Goal: Information Seeking & Learning: Learn about a topic

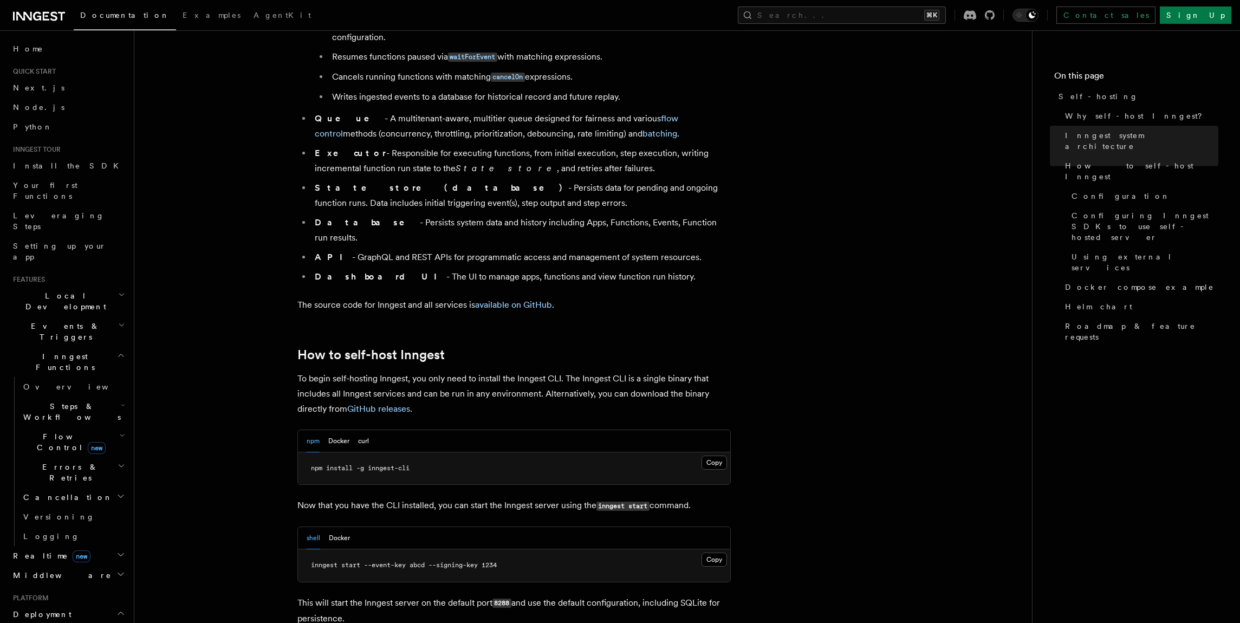
scroll to position [916, 0]
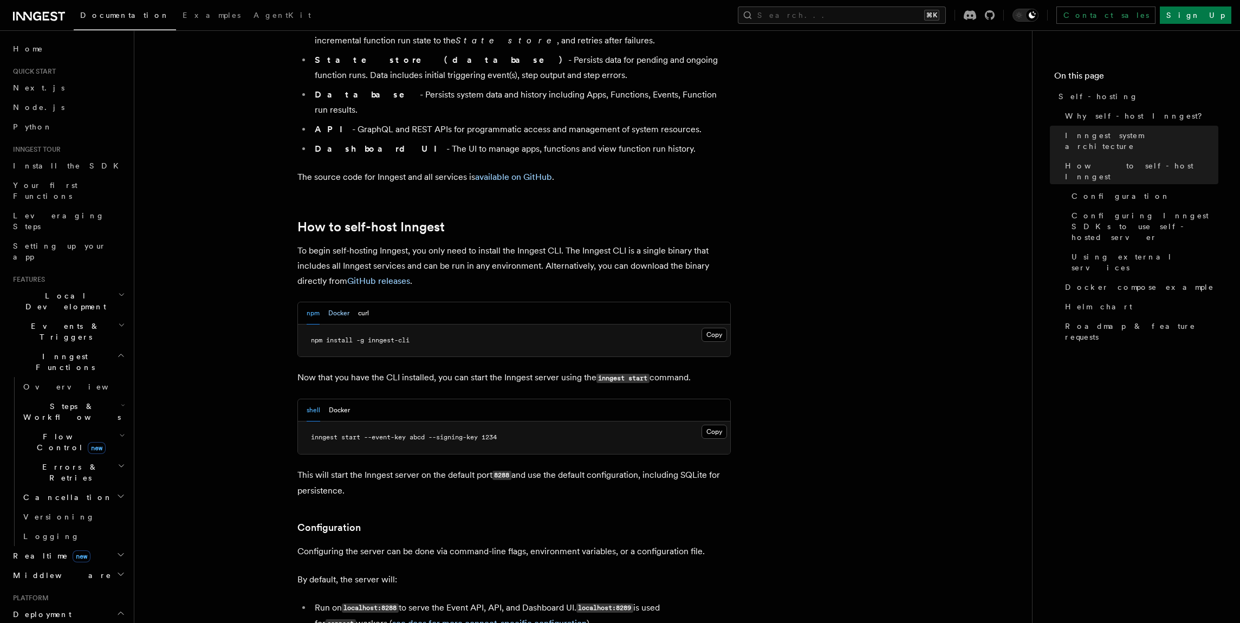
click at [341, 302] on button "Docker" at bounding box center [338, 313] width 21 height 22
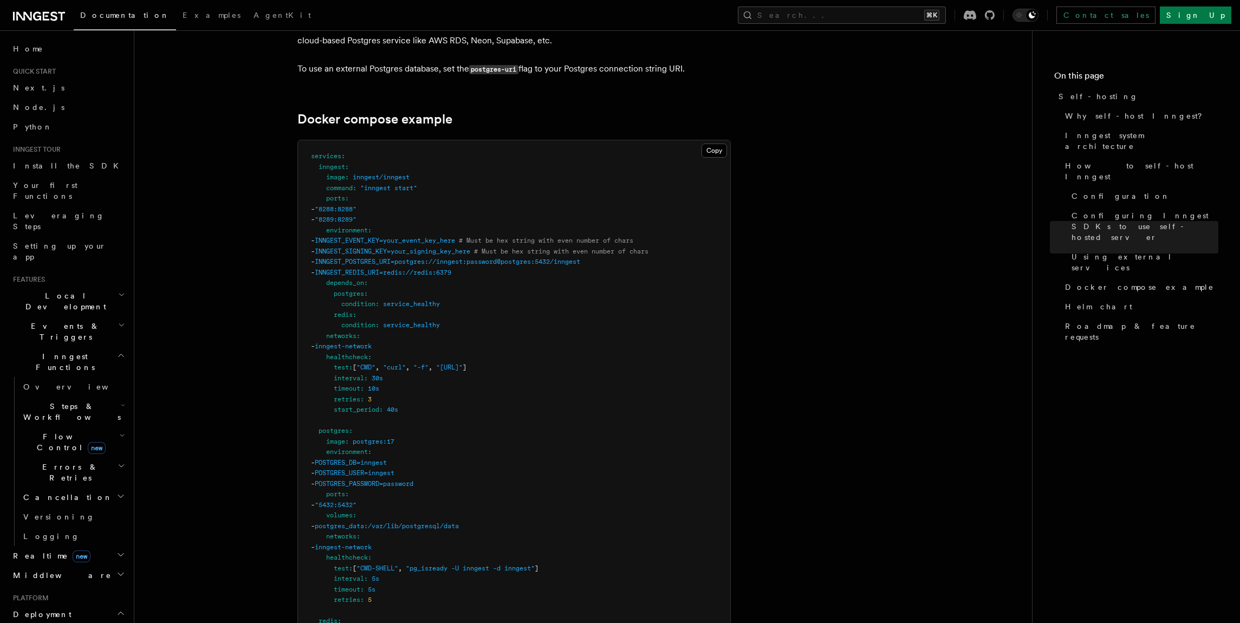
scroll to position [3012, 0]
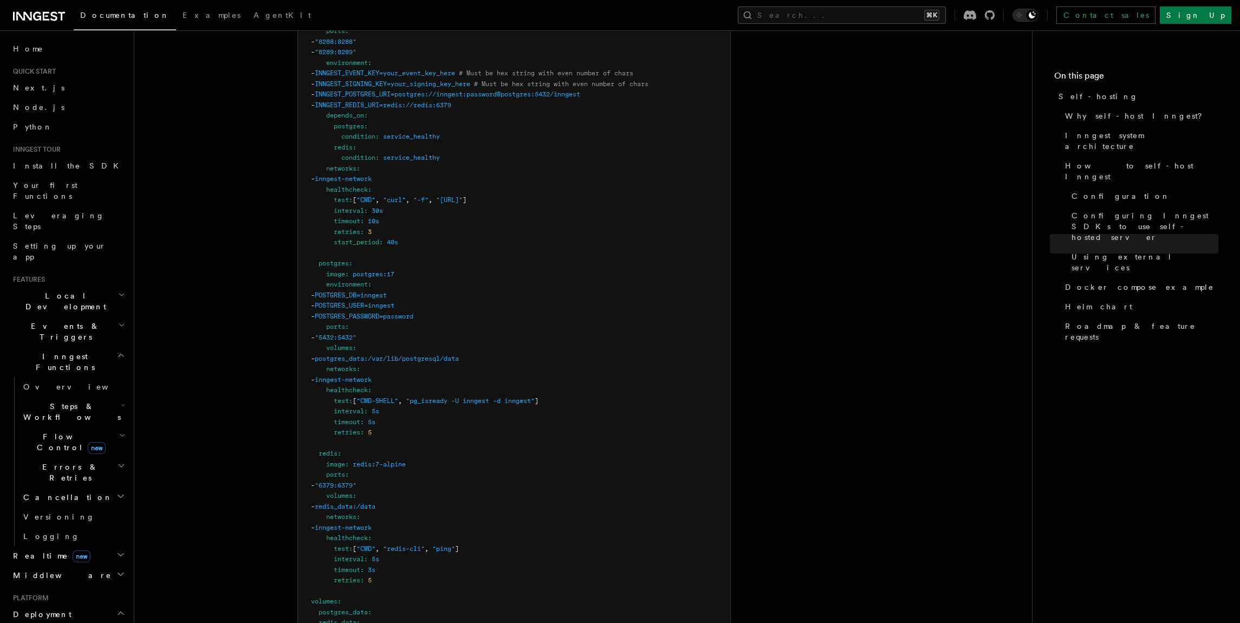
click at [101, 546] on h2 "Realtime new" at bounding box center [68, 555] width 119 height 19
click at [61, 585] on link "React hooks / Next.js" at bounding box center [73, 600] width 108 height 30
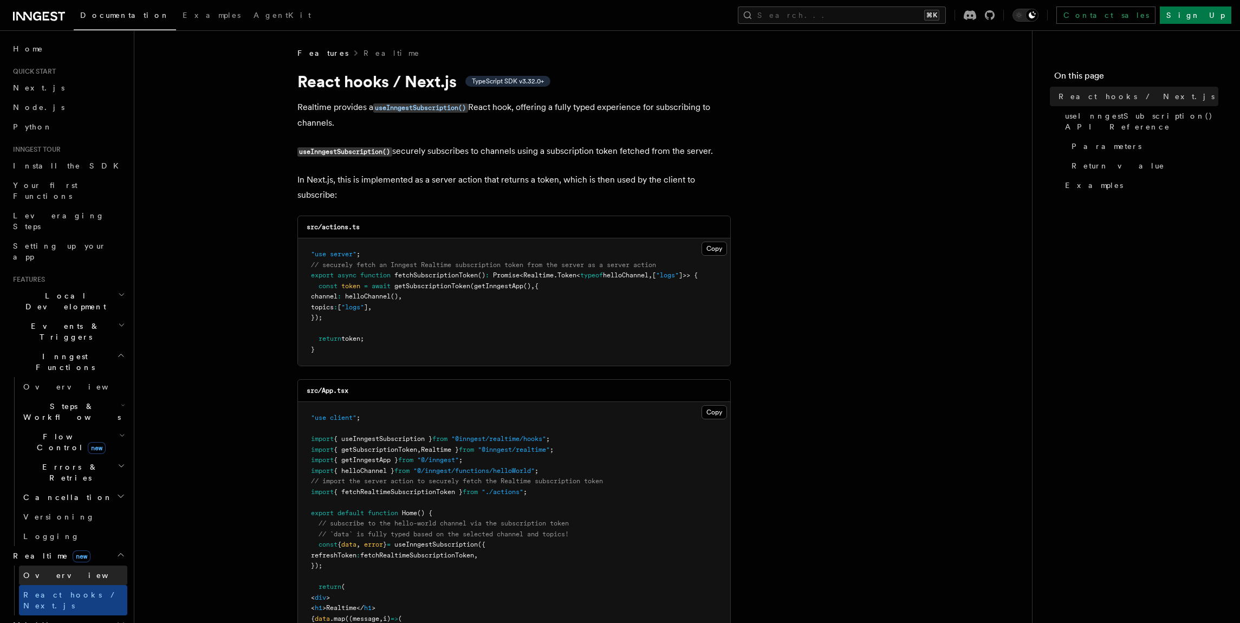
click at [63, 565] on link "Overview" at bounding box center [73, 574] width 108 height 19
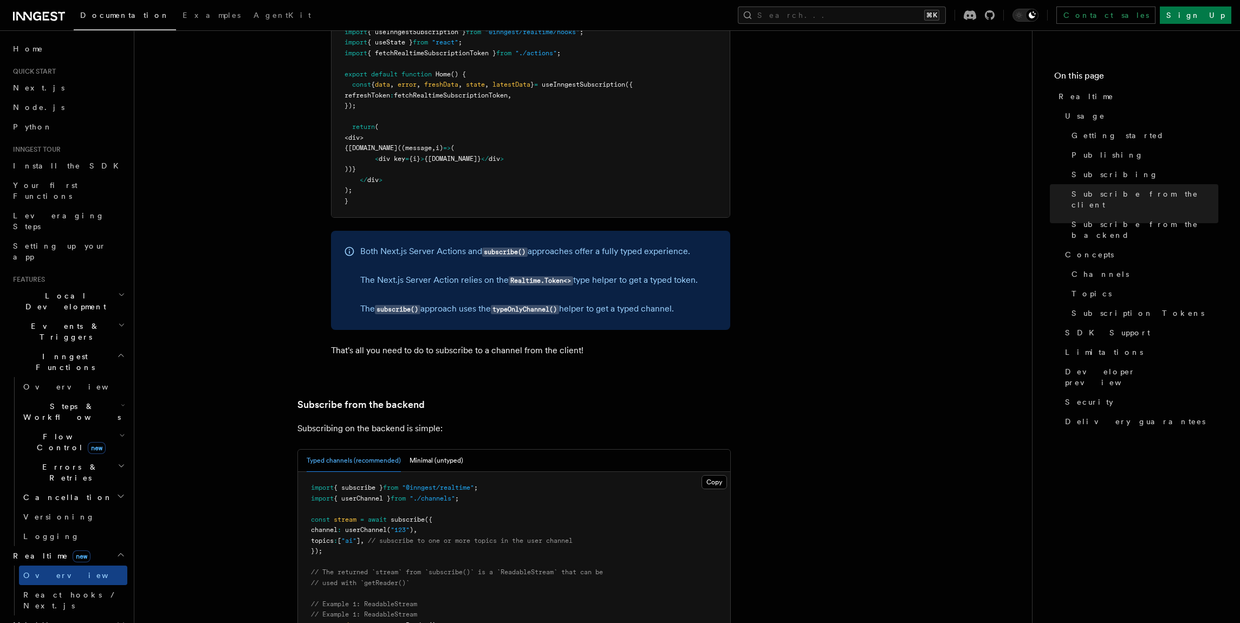
scroll to position [1886, 0]
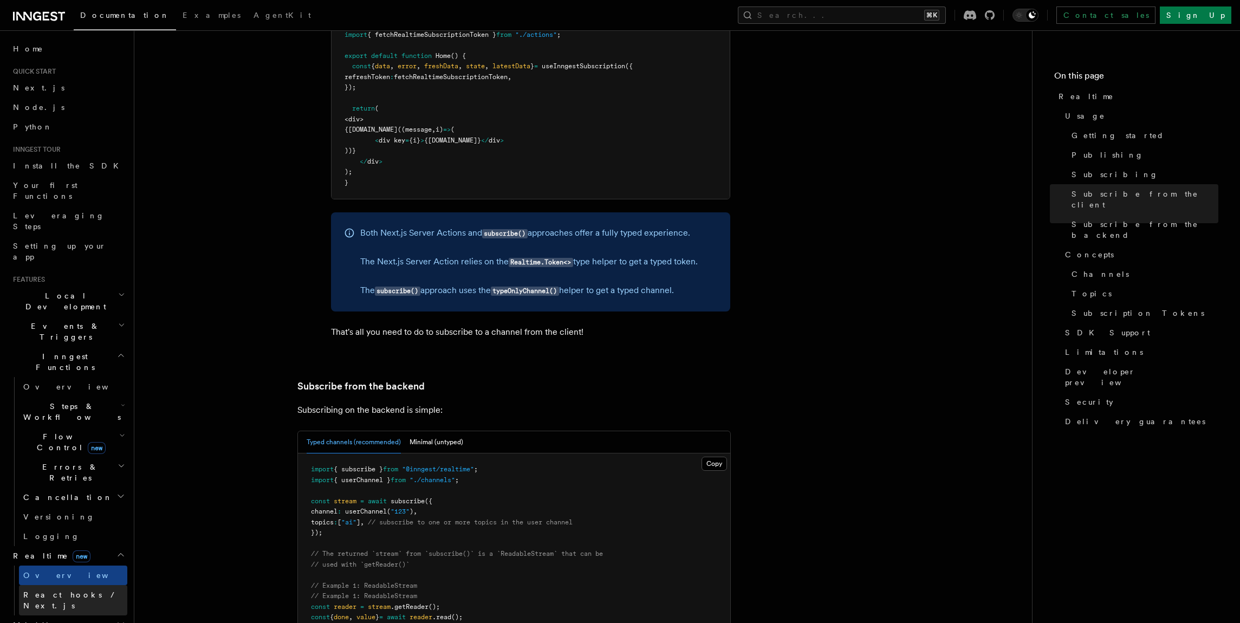
click at [37, 590] on span "React hooks / Next.js" at bounding box center [71, 599] width 96 height 19
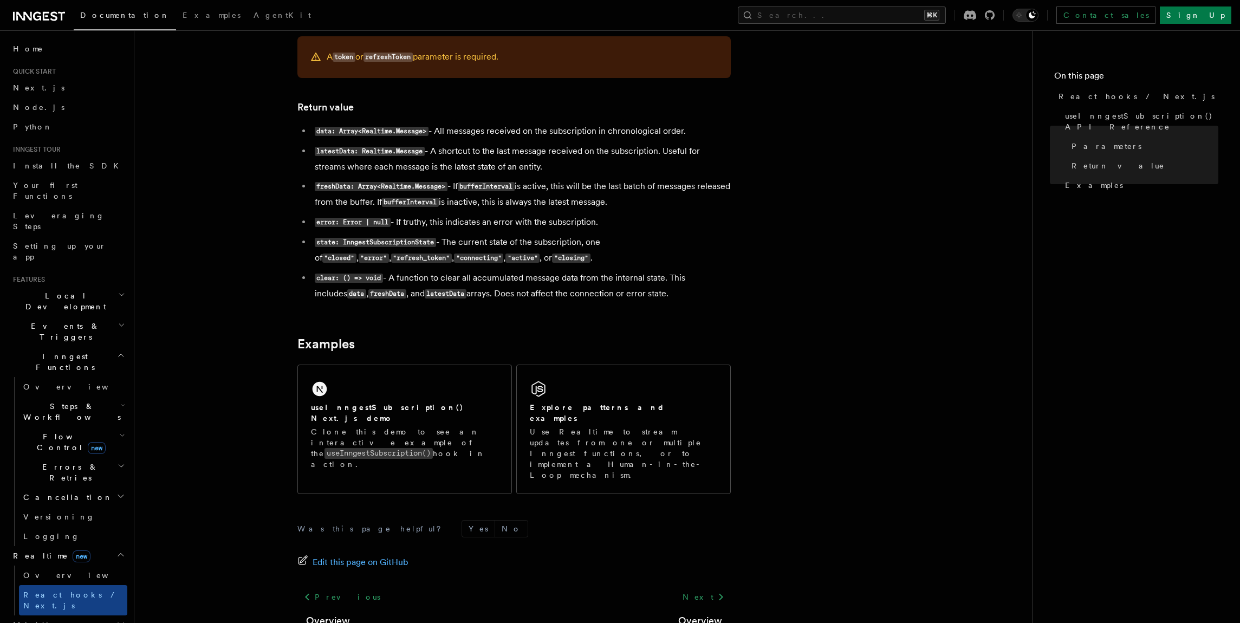
scroll to position [908, 0]
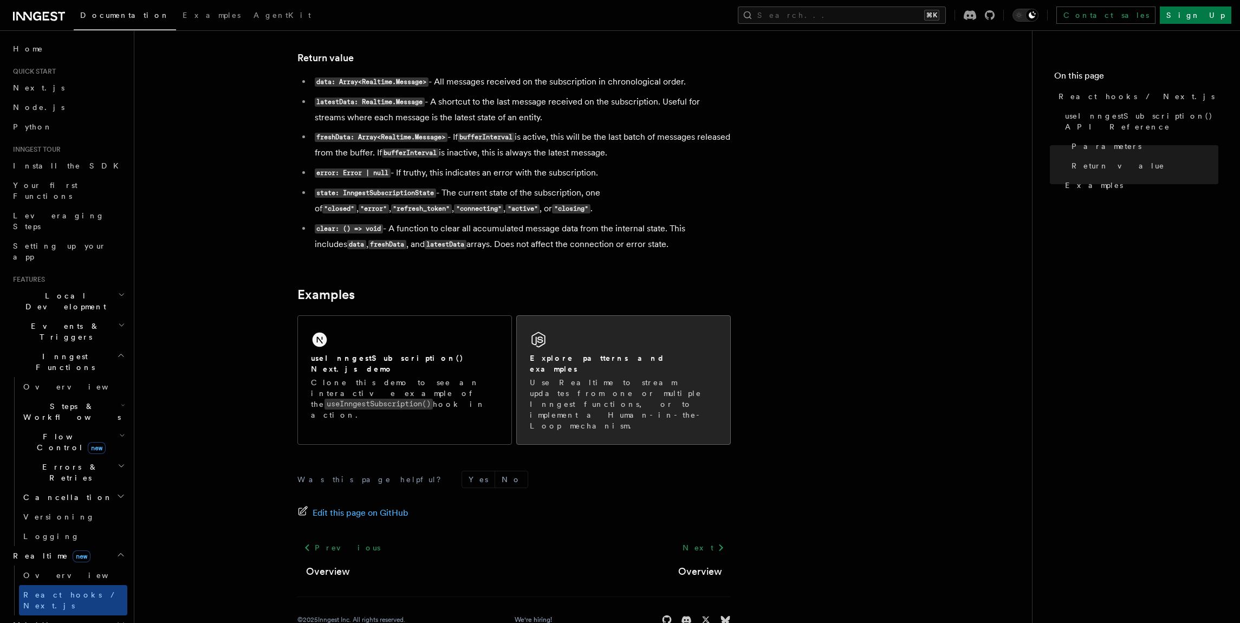
click at [573, 377] on p "Use Realtime to stream updates from one or multiple Inngest functions, or to im…" at bounding box center [623, 404] width 187 height 54
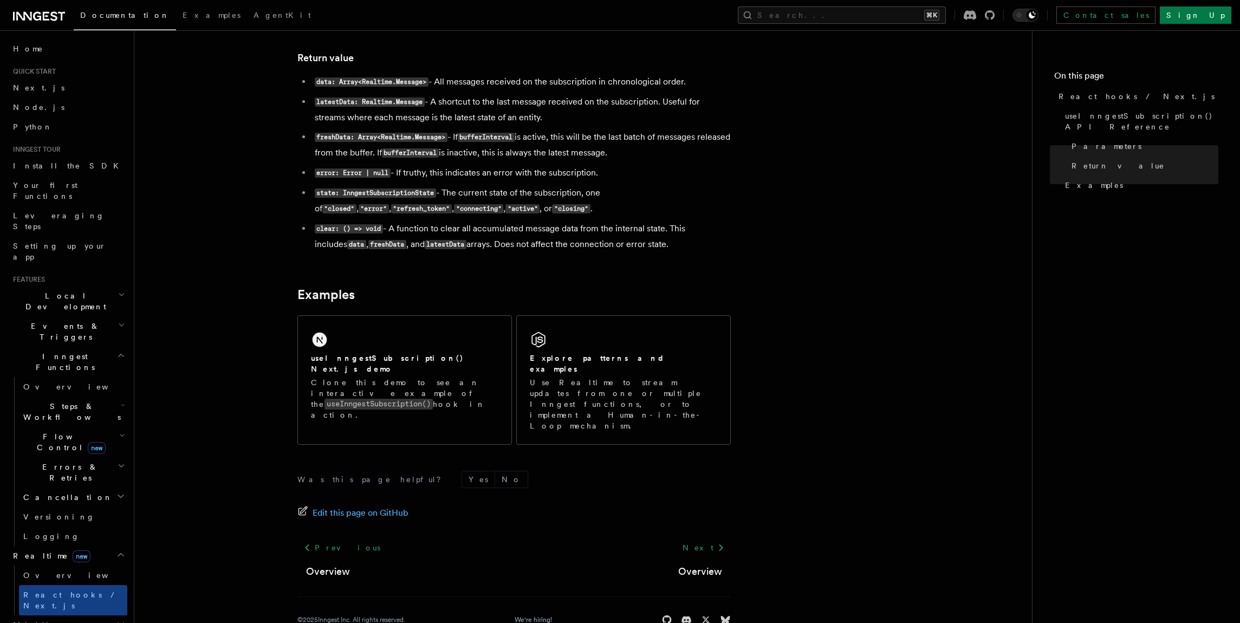
click at [42, 431] on span "Flow Control new" at bounding box center [69, 442] width 100 height 22
click at [46, 457] on link "Overview" at bounding box center [78, 466] width 98 height 19
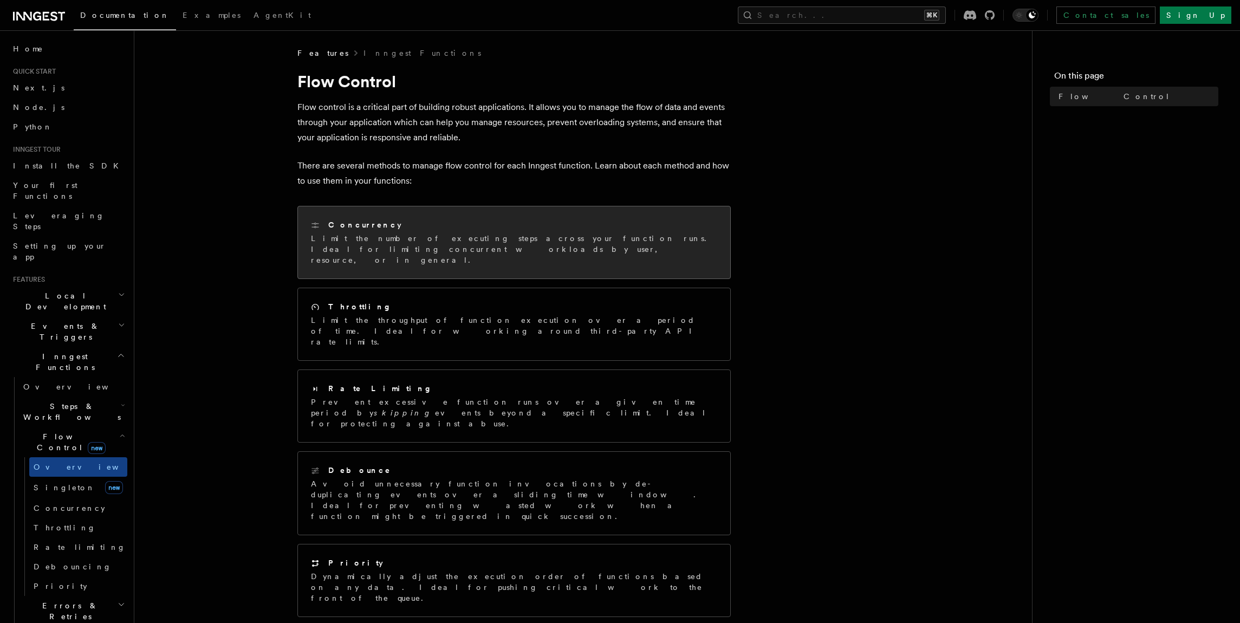
click at [392, 239] on p "Limit the number of executing steps across your function runs. Ideal for limiti…" at bounding box center [514, 249] width 406 height 32
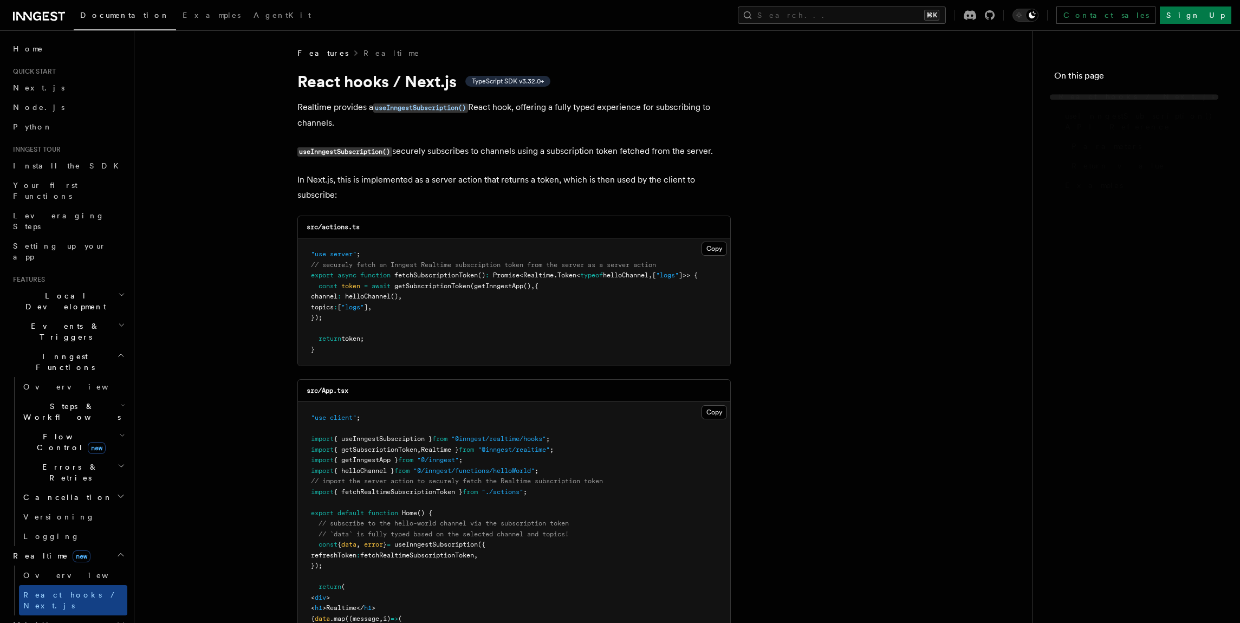
scroll to position [908, 0]
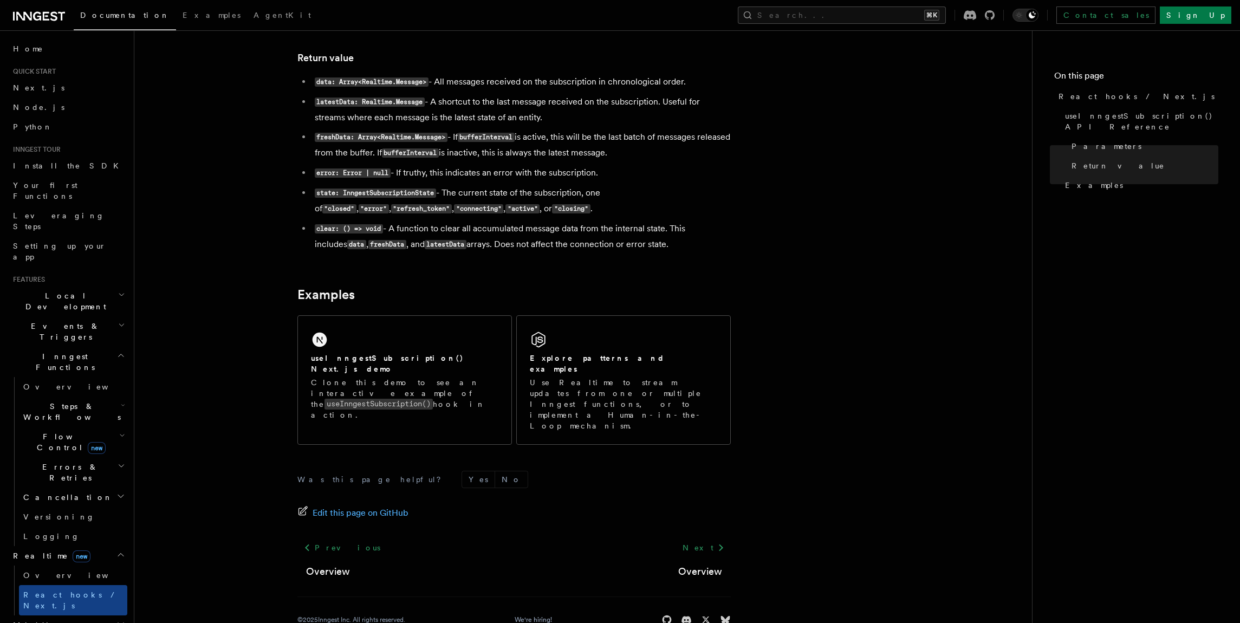
scroll to position [1886, 0]
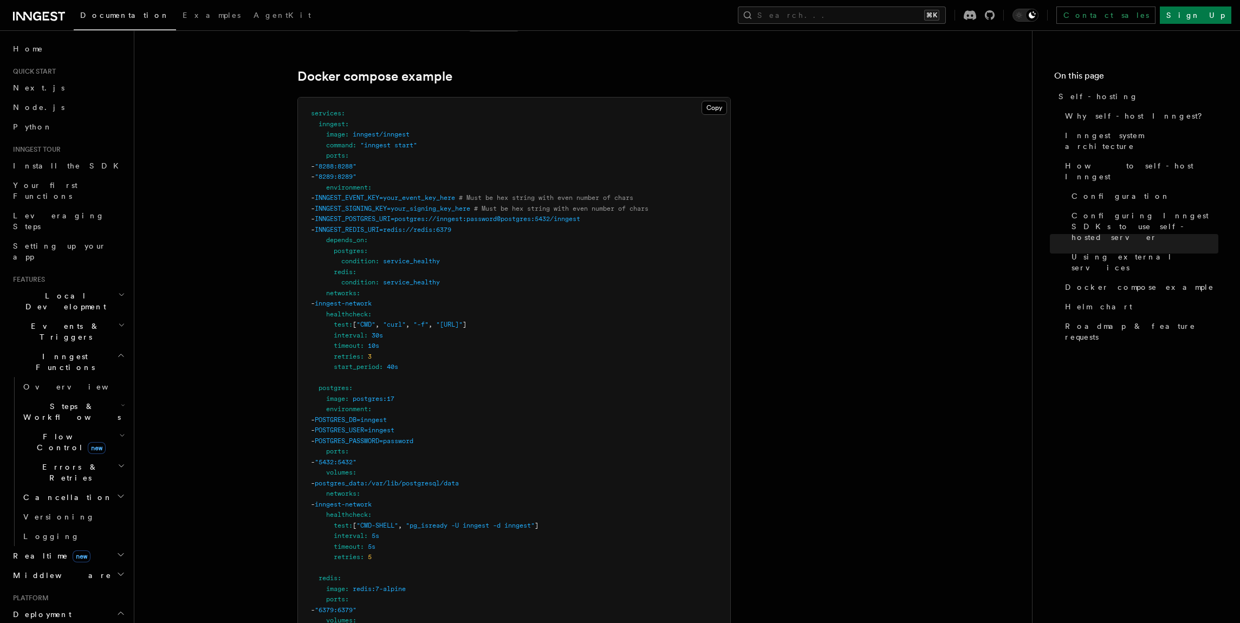
scroll to position [2876, 0]
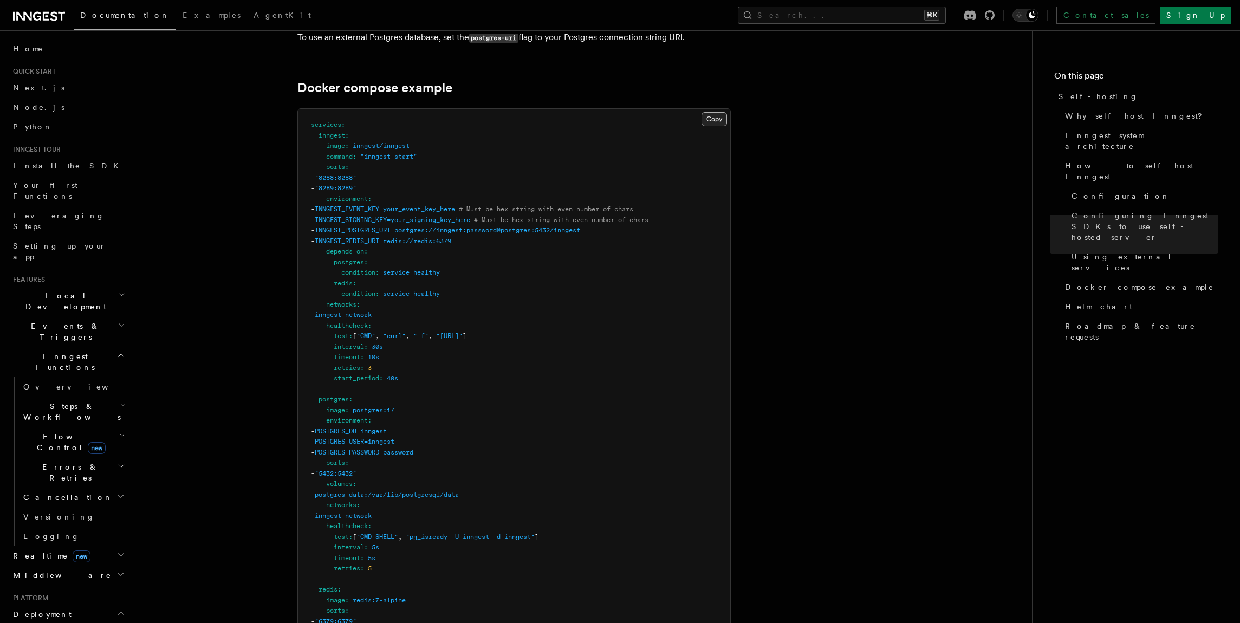
click at [709, 112] on button "Copy Copied" at bounding box center [713, 119] width 25 height 14
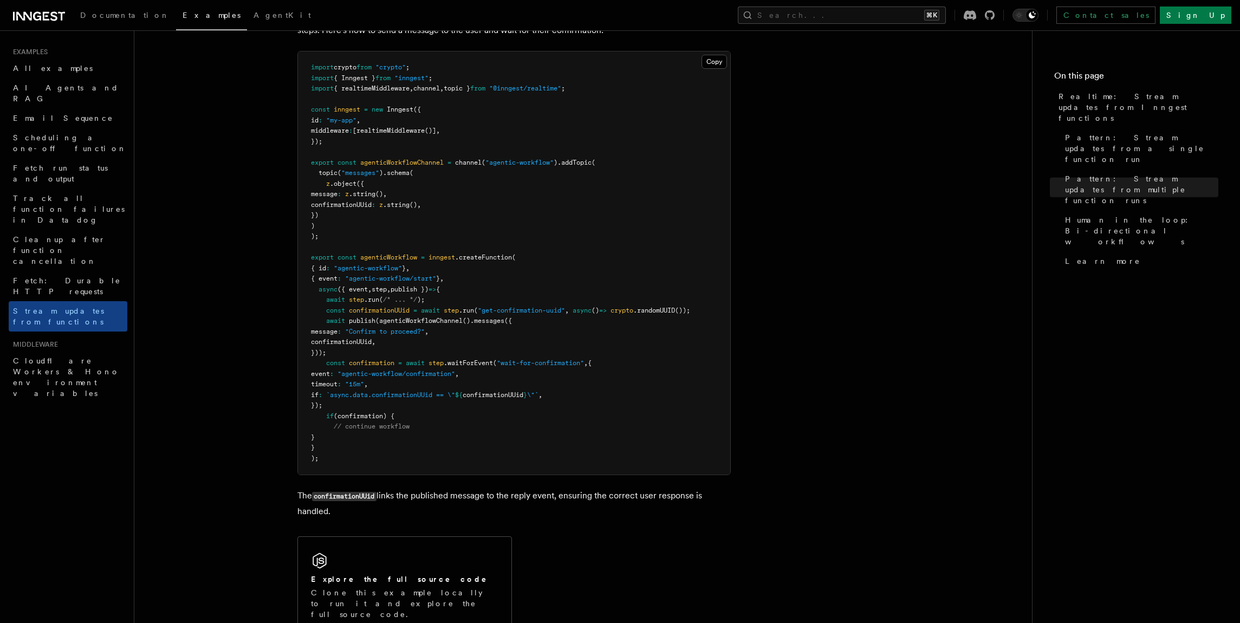
scroll to position [2174, 0]
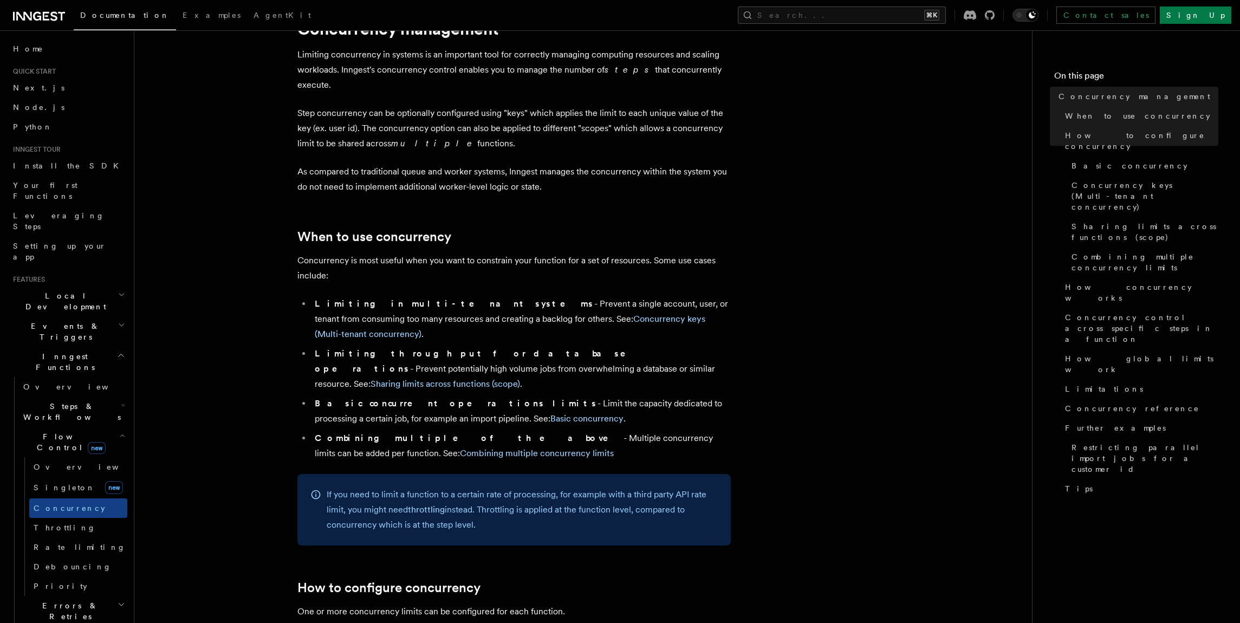
scroll to position [143, 0]
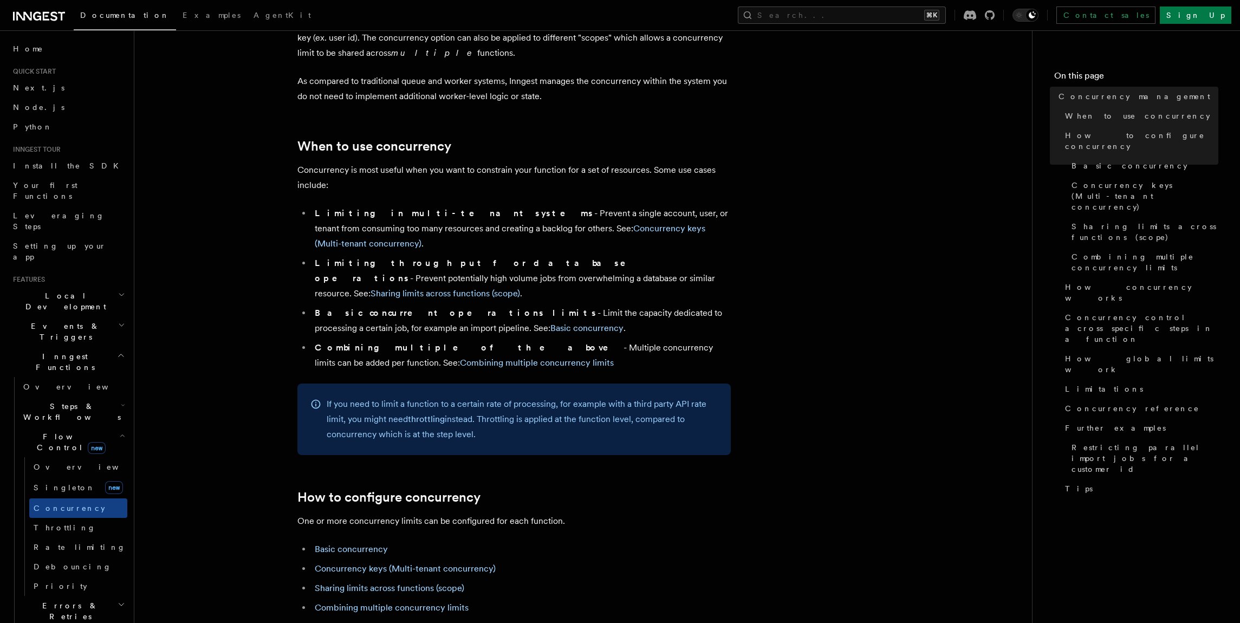
click at [54, 351] on span "Inngest Functions" at bounding box center [63, 362] width 108 height 22
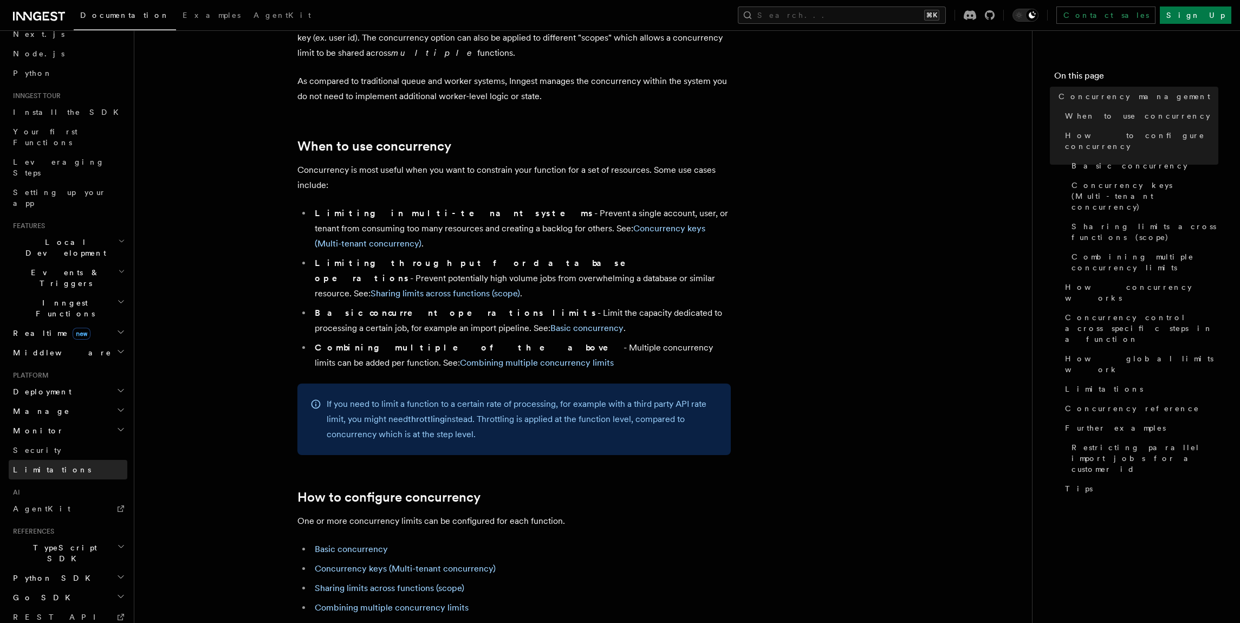
scroll to position [94, 0]
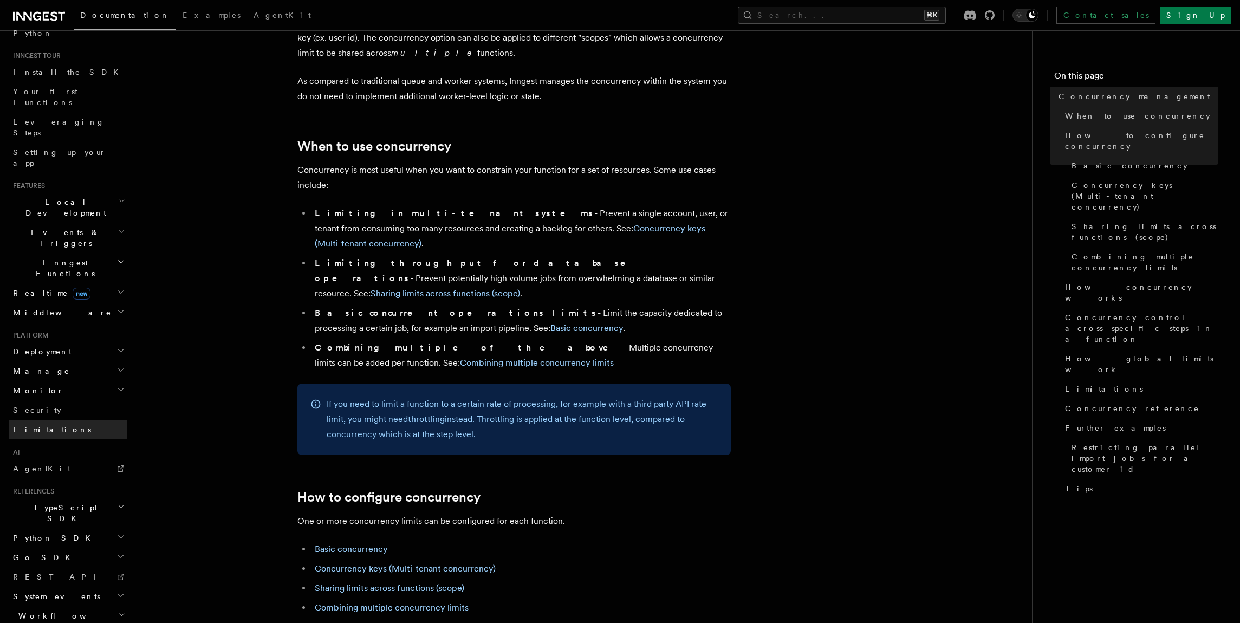
click at [48, 425] on span "Limitations" at bounding box center [52, 429] width 78 height 9
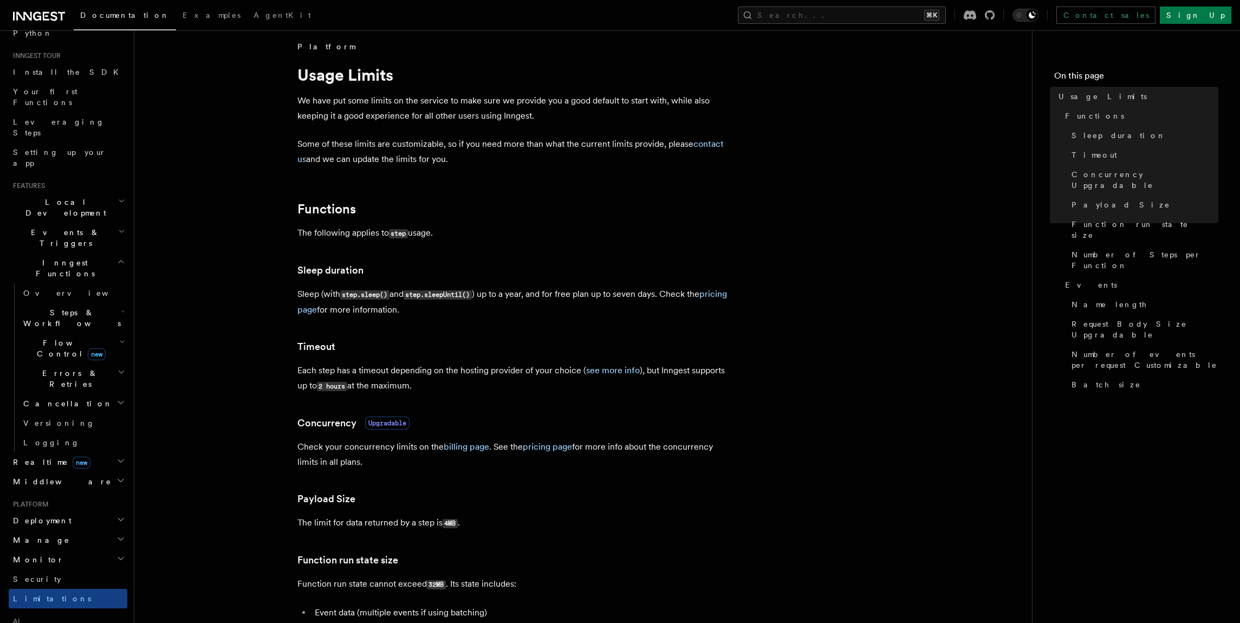
scroll to position [8, 0]
click at [323, 307] on link "pricing page" at bounding box center [511, 301] width 429 height 26
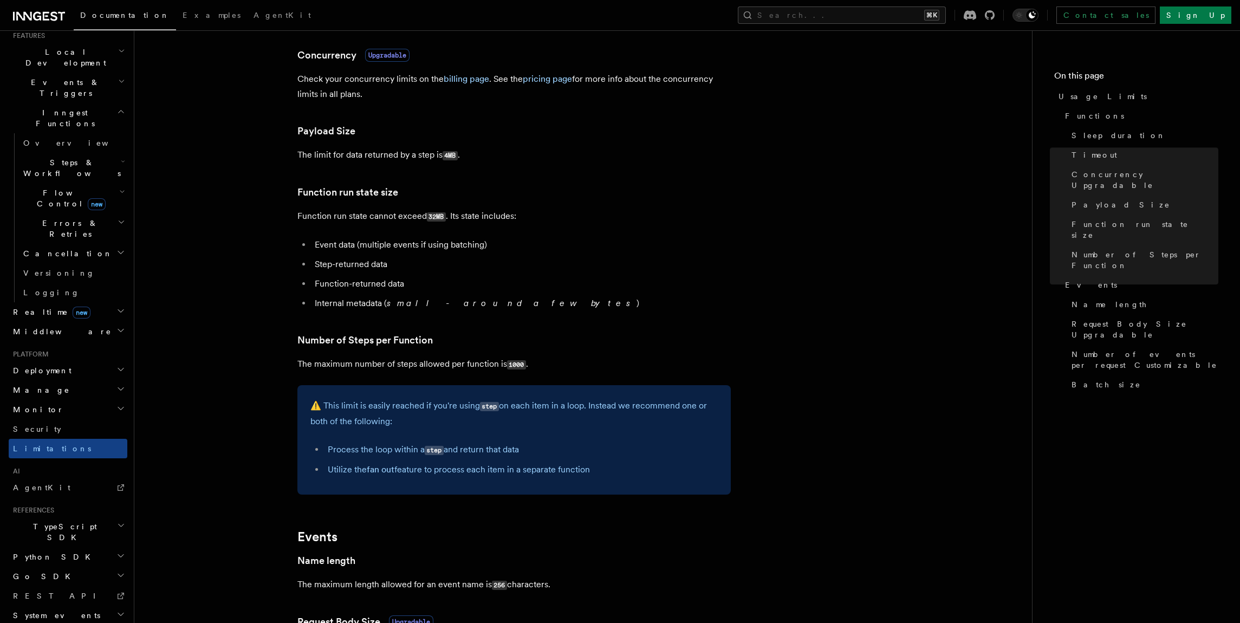
scroll to position [499, 0]
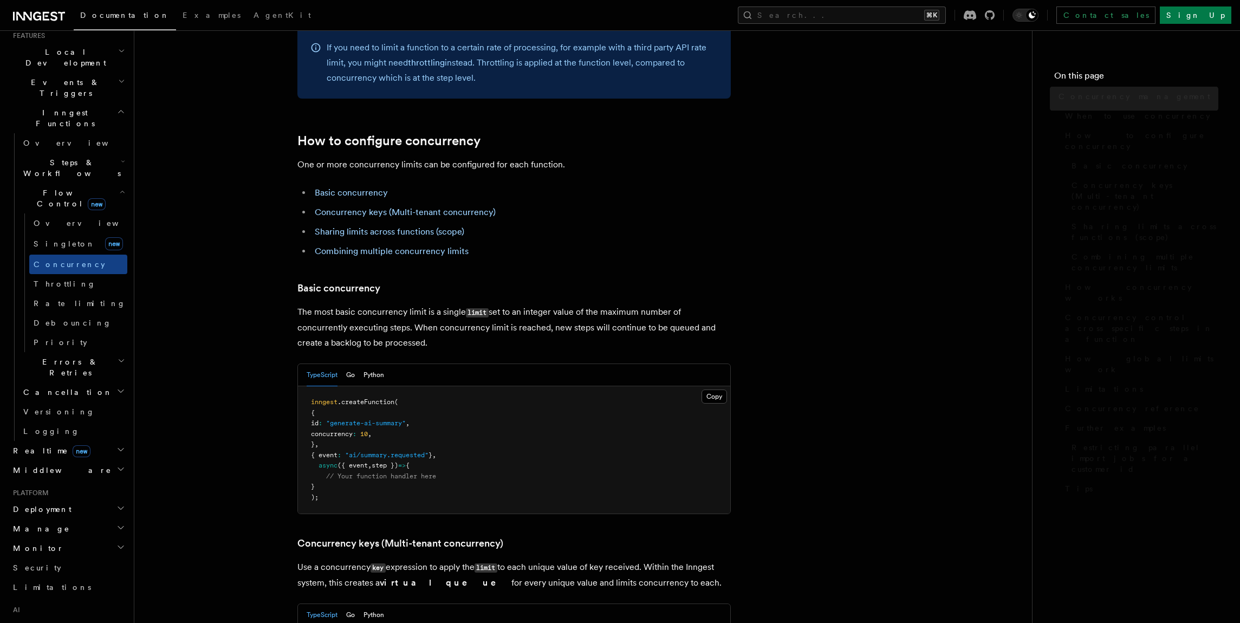
scroll to position [143, 0]
